Goal: Find specific page/section: Find specific page/section

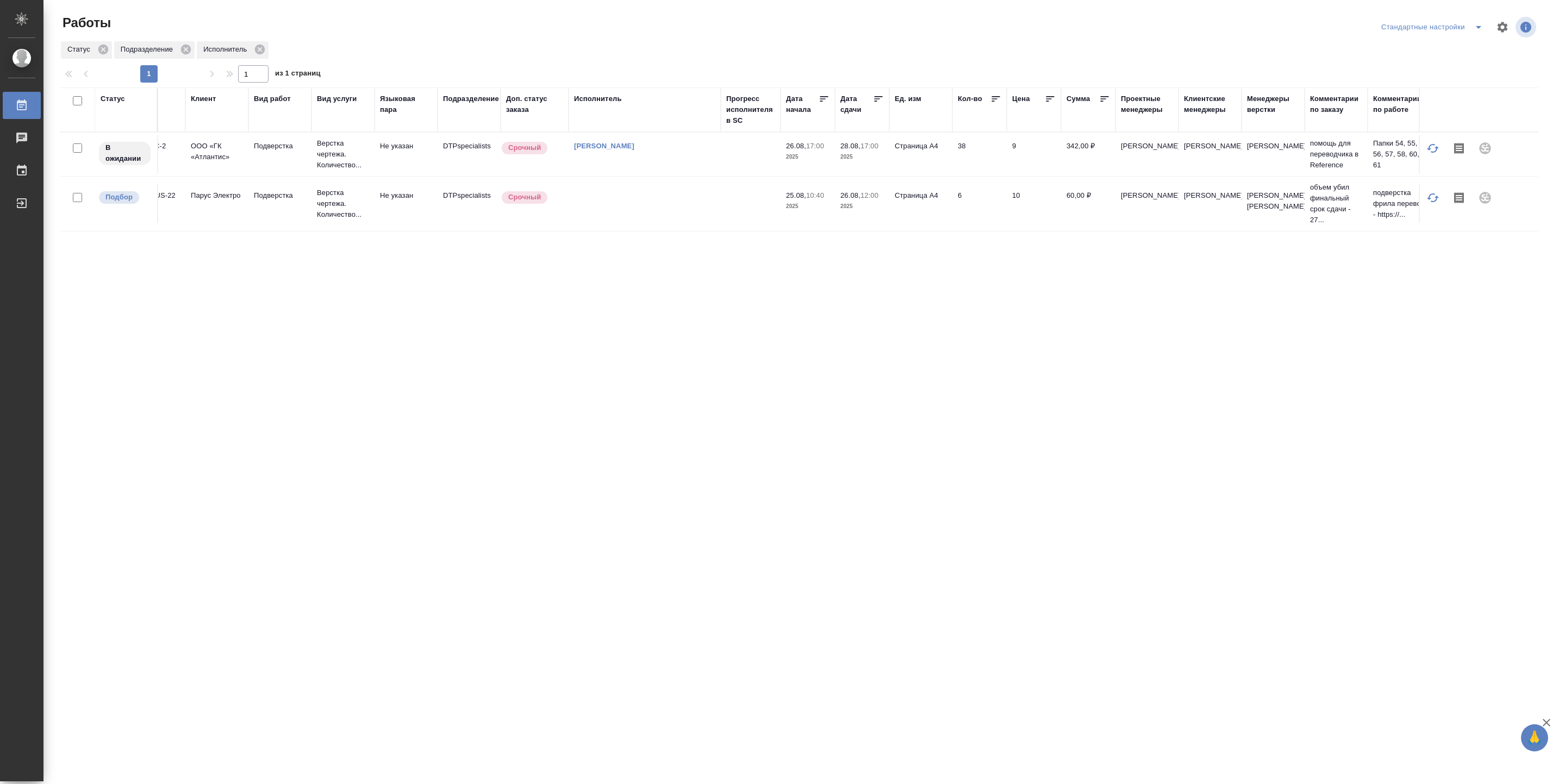
scroll to position [0, 47]
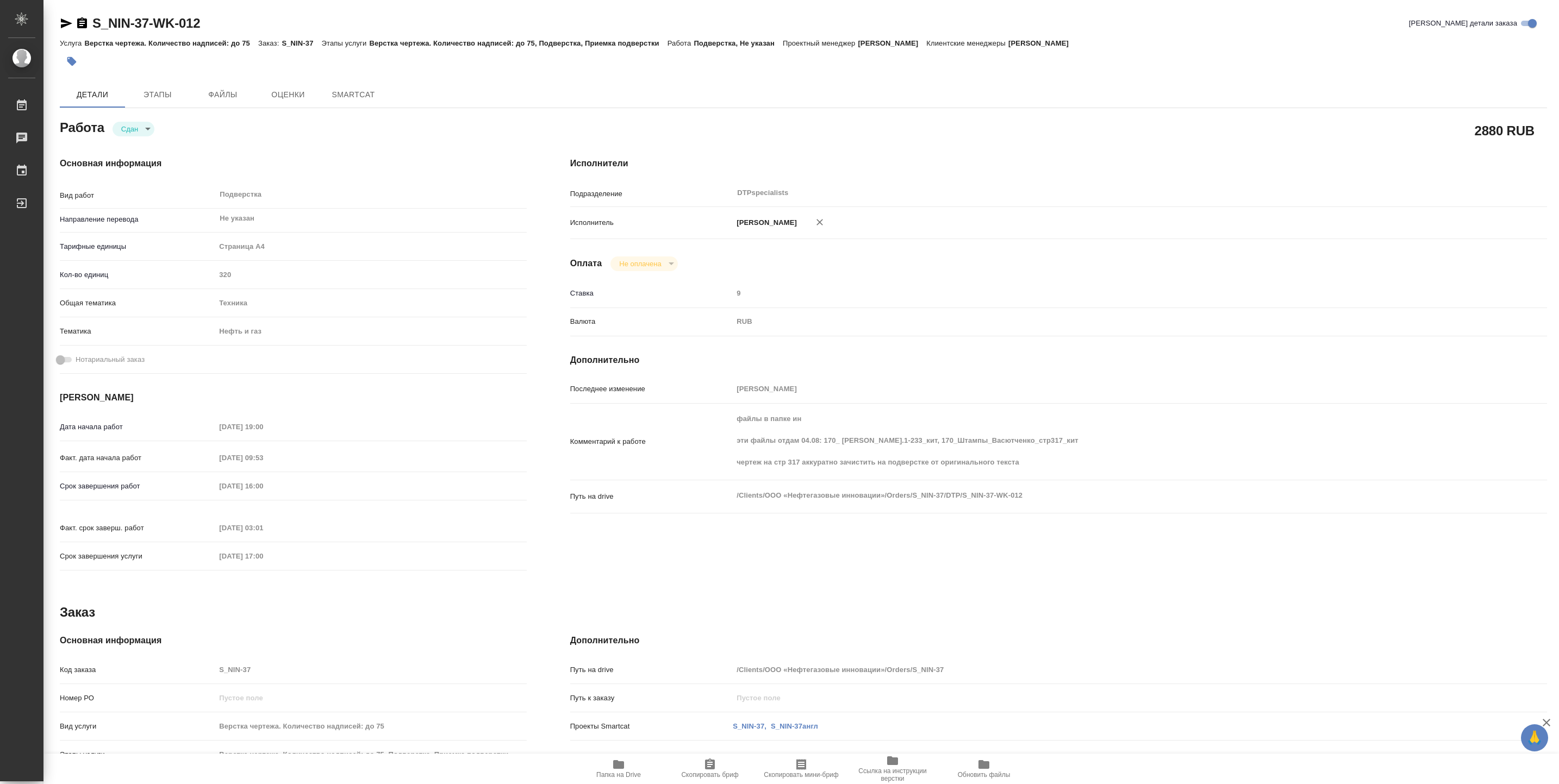
type textarea "x"
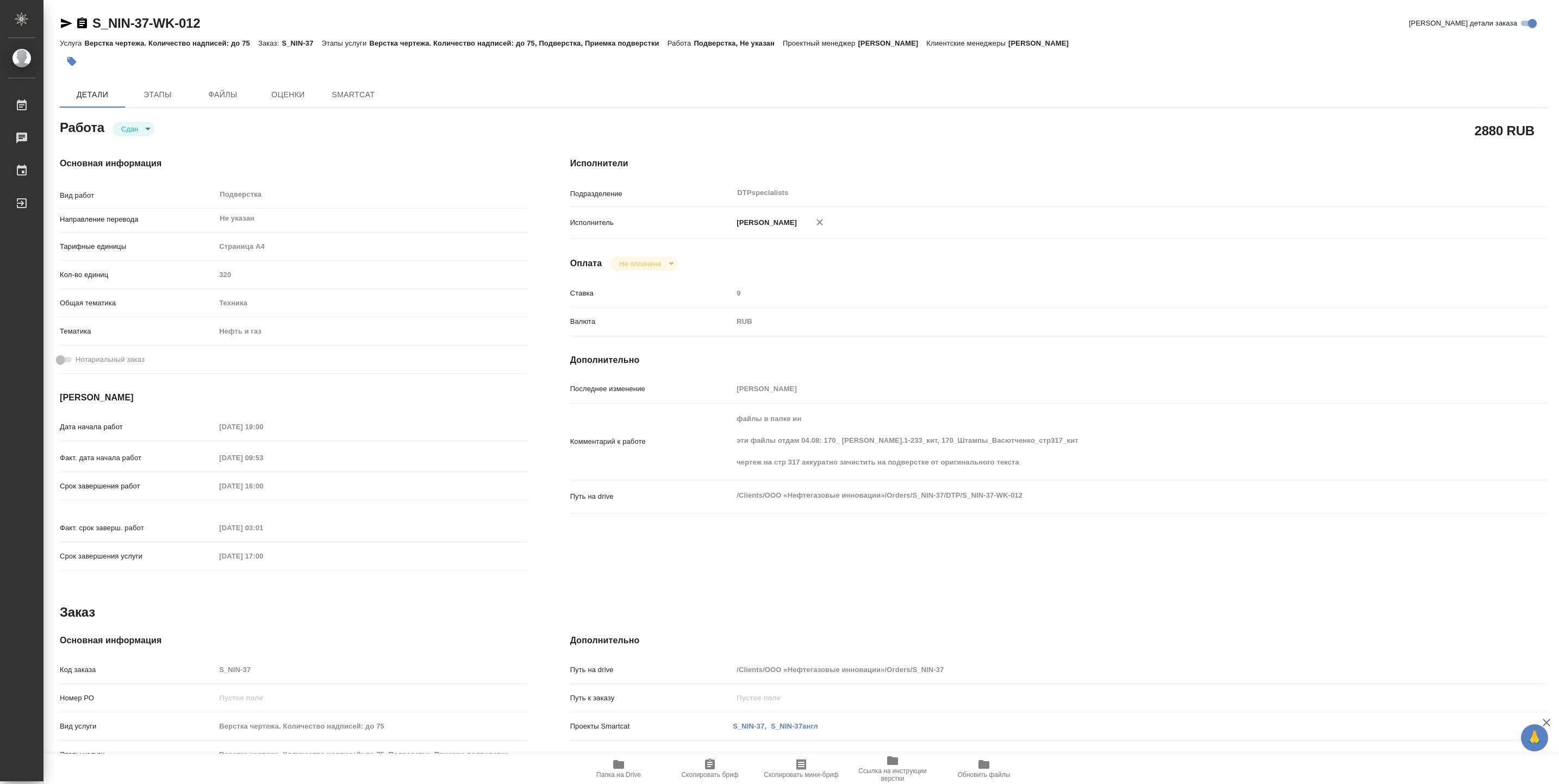
type textarea "x"
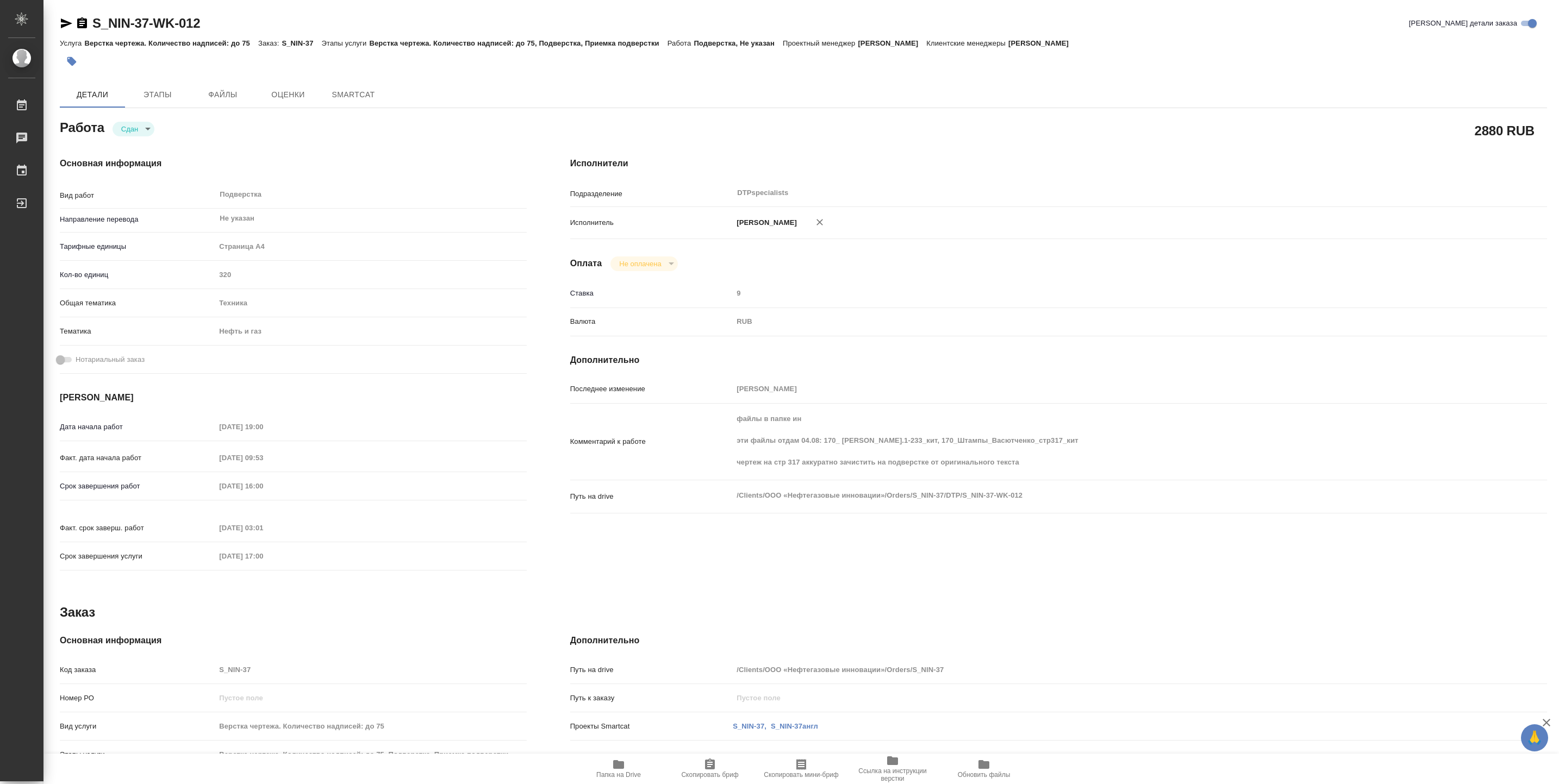
type textarea "x"
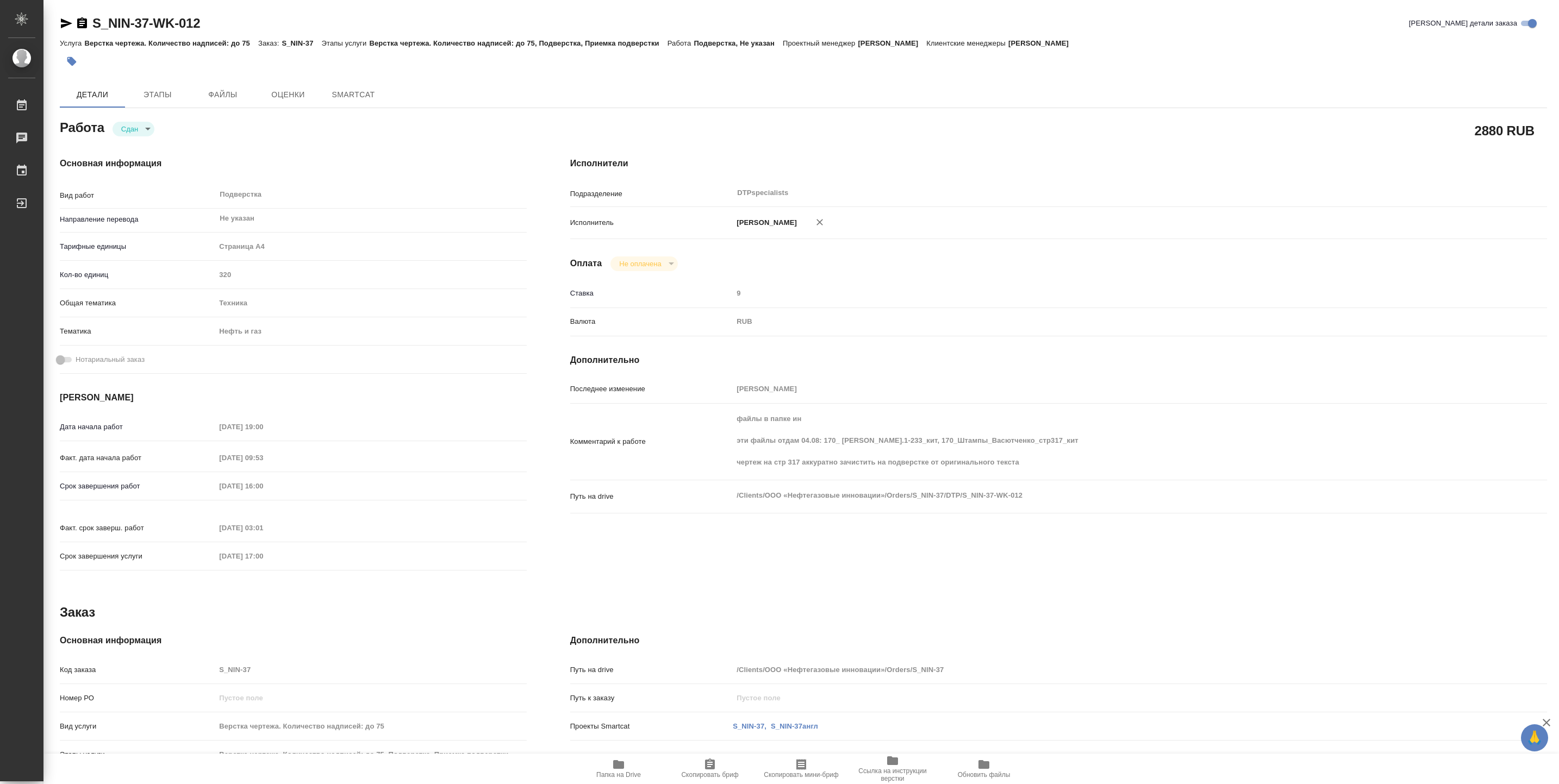
type textarea "x"
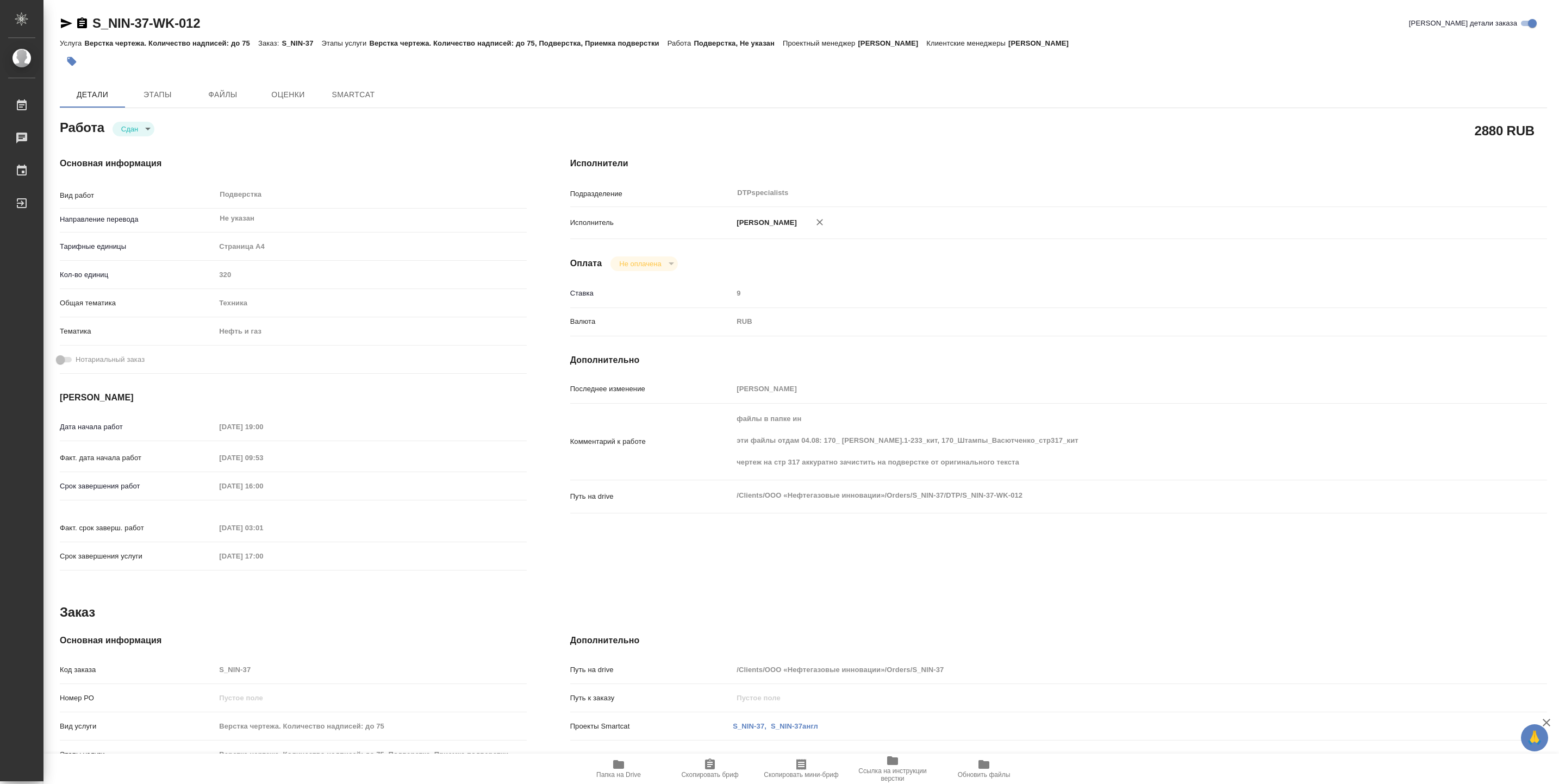
type textarea "x"
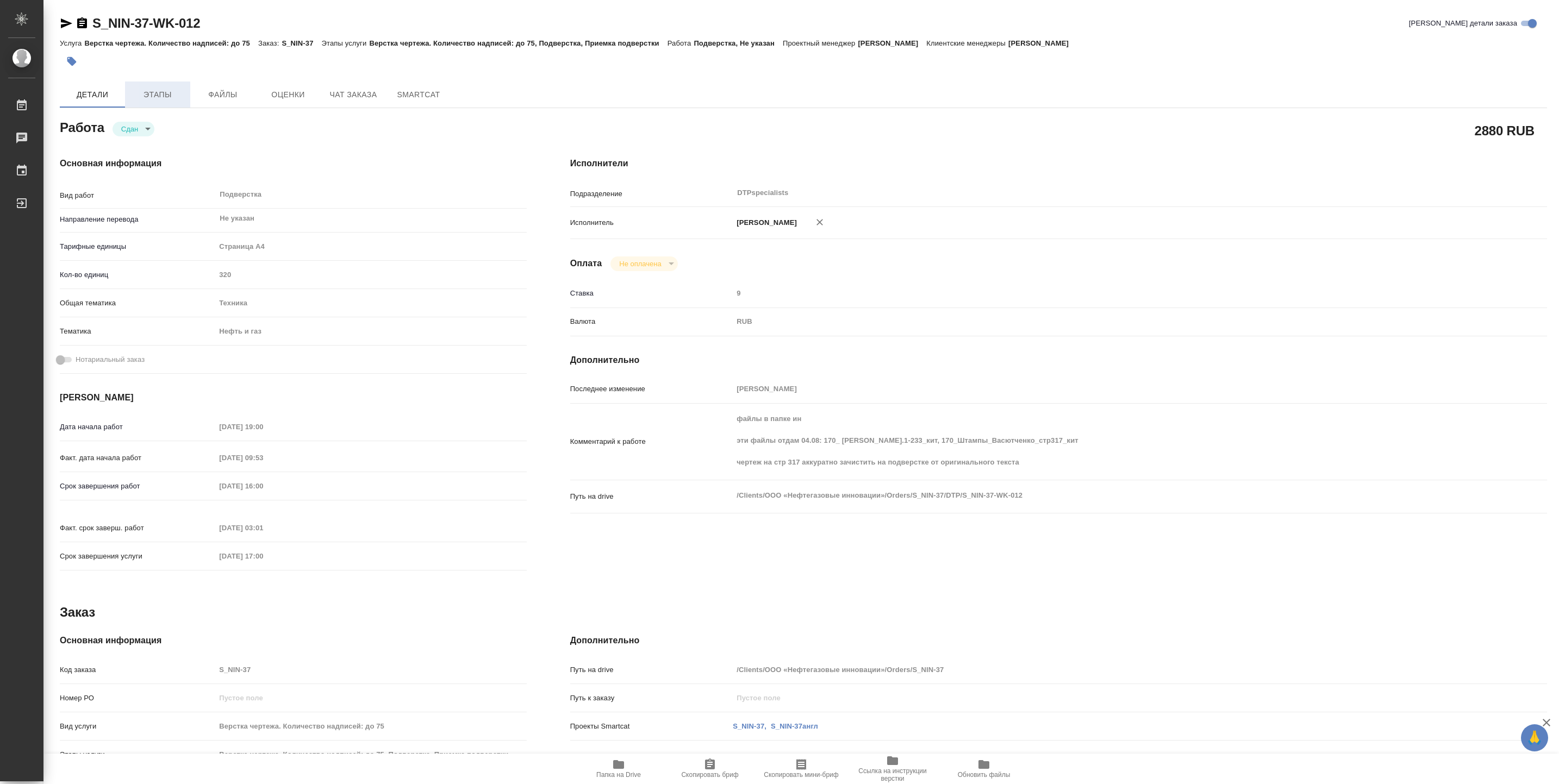
type textarea "x"
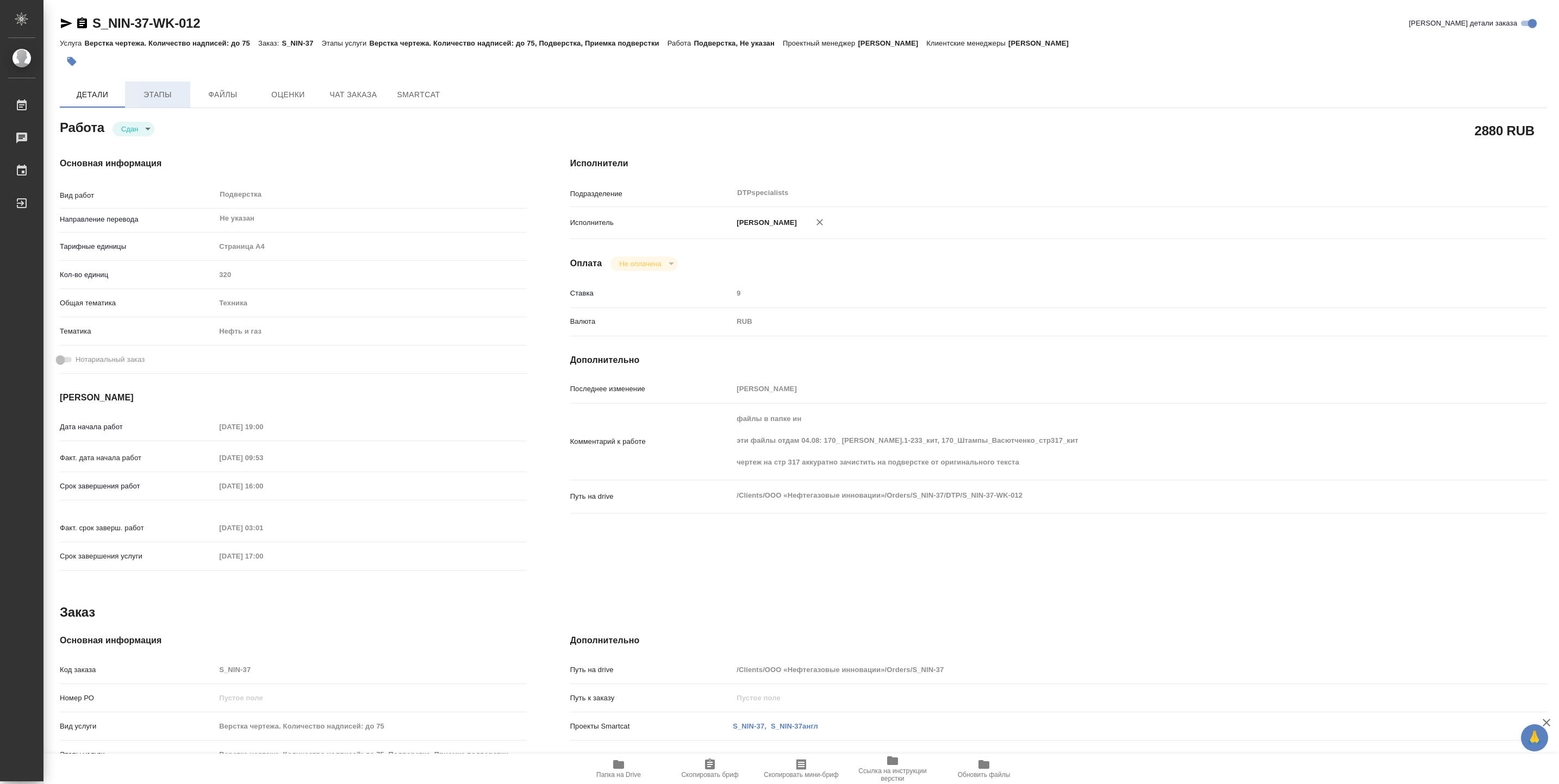
click at [179, 90] on span "Этапы" at bounding box center [158, 94] width 52 height 14
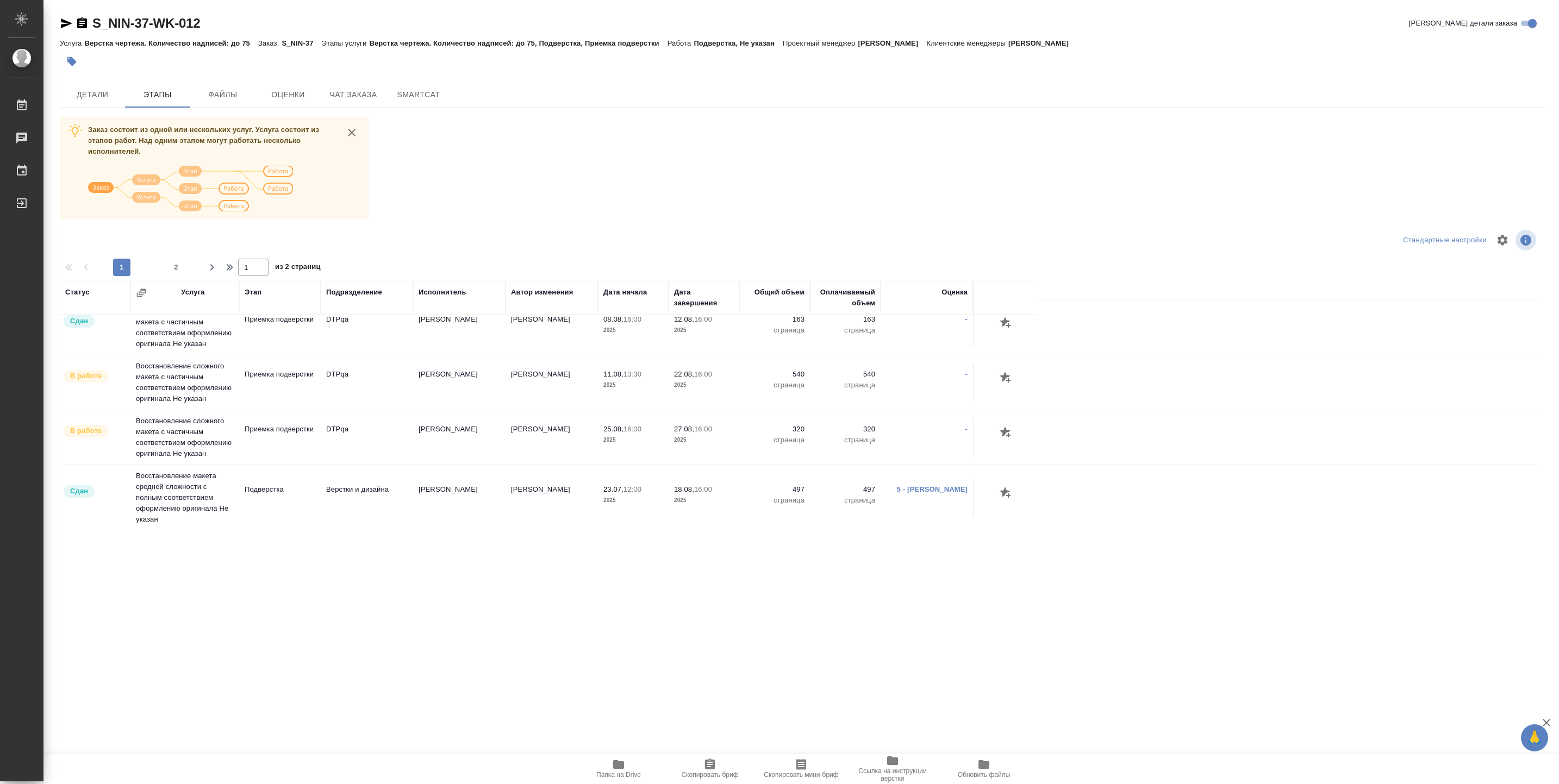
scroll to position [222, 0]
